Goal: Task Accomplishment & Management: Manage account settings

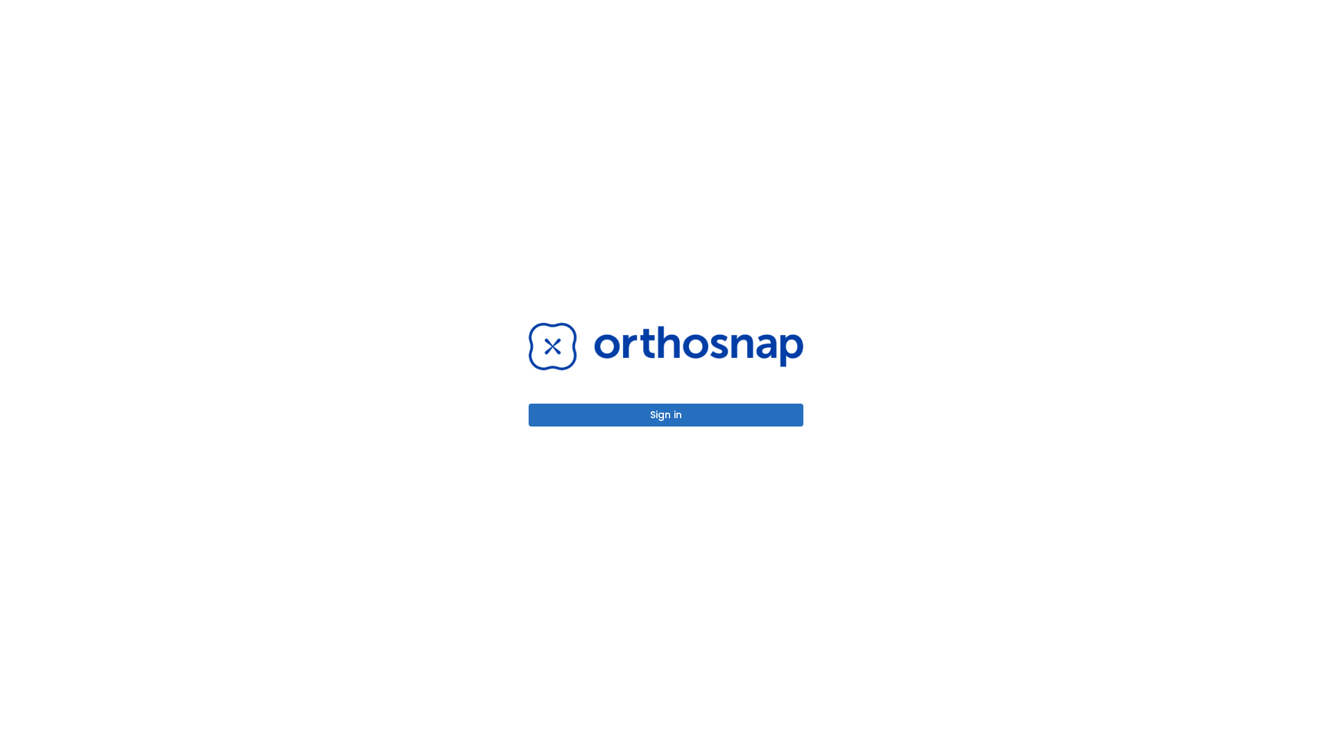
click at [666, 415] on button "Sign in" at bounding box center [666, 415] width 275 height 23
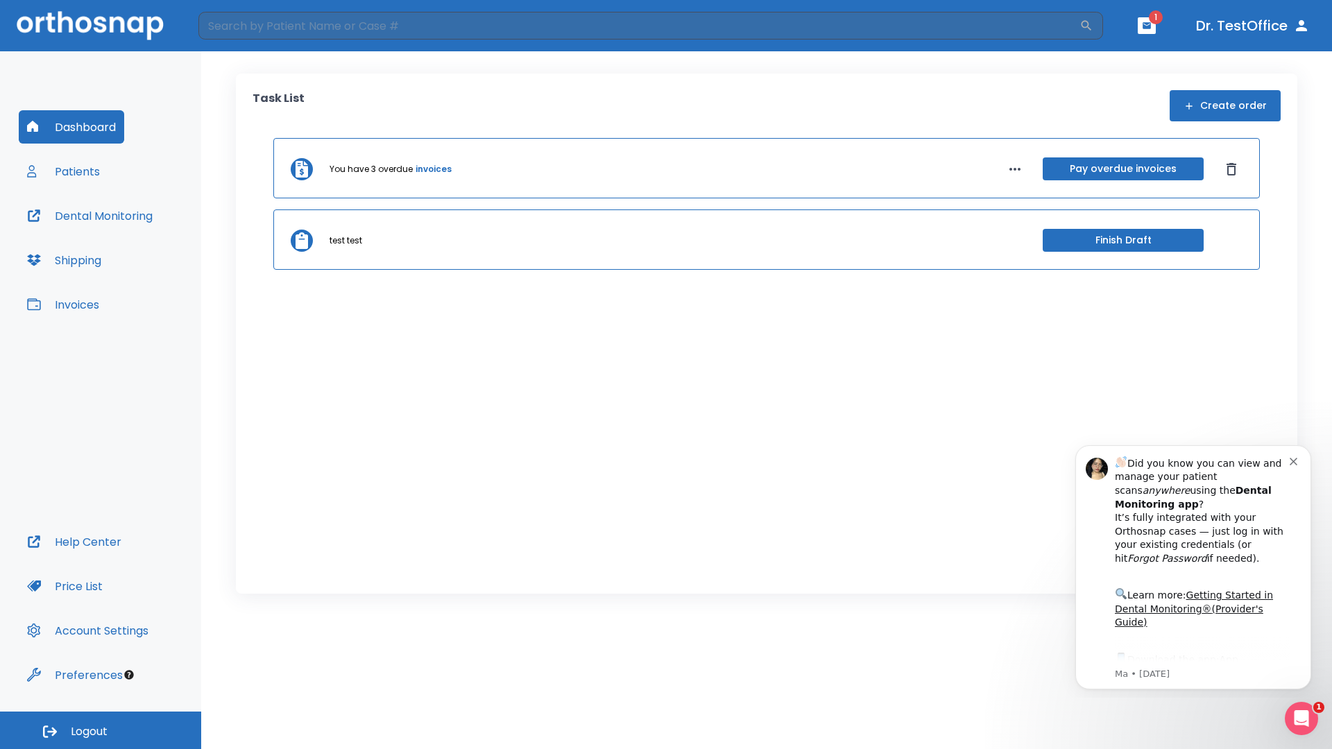
click at [101, 730] on span "Logout" at bounding box center [89, 731] width 37 height 15
